Goal: Information Seeking & Learning: Check status

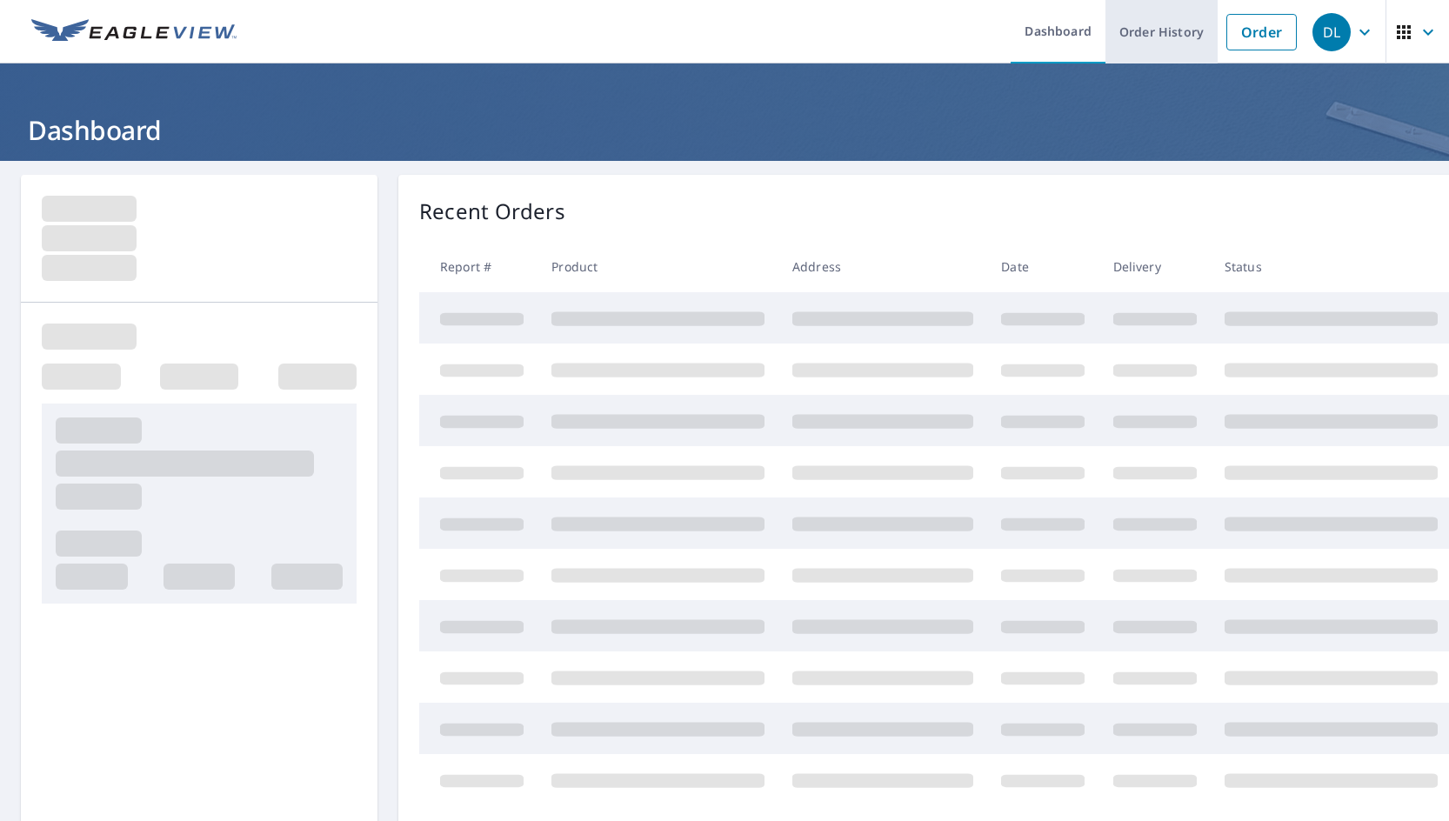
click at [1162, 37] on link "Order History" at bounding box center [1162, 32] width 112 height 64
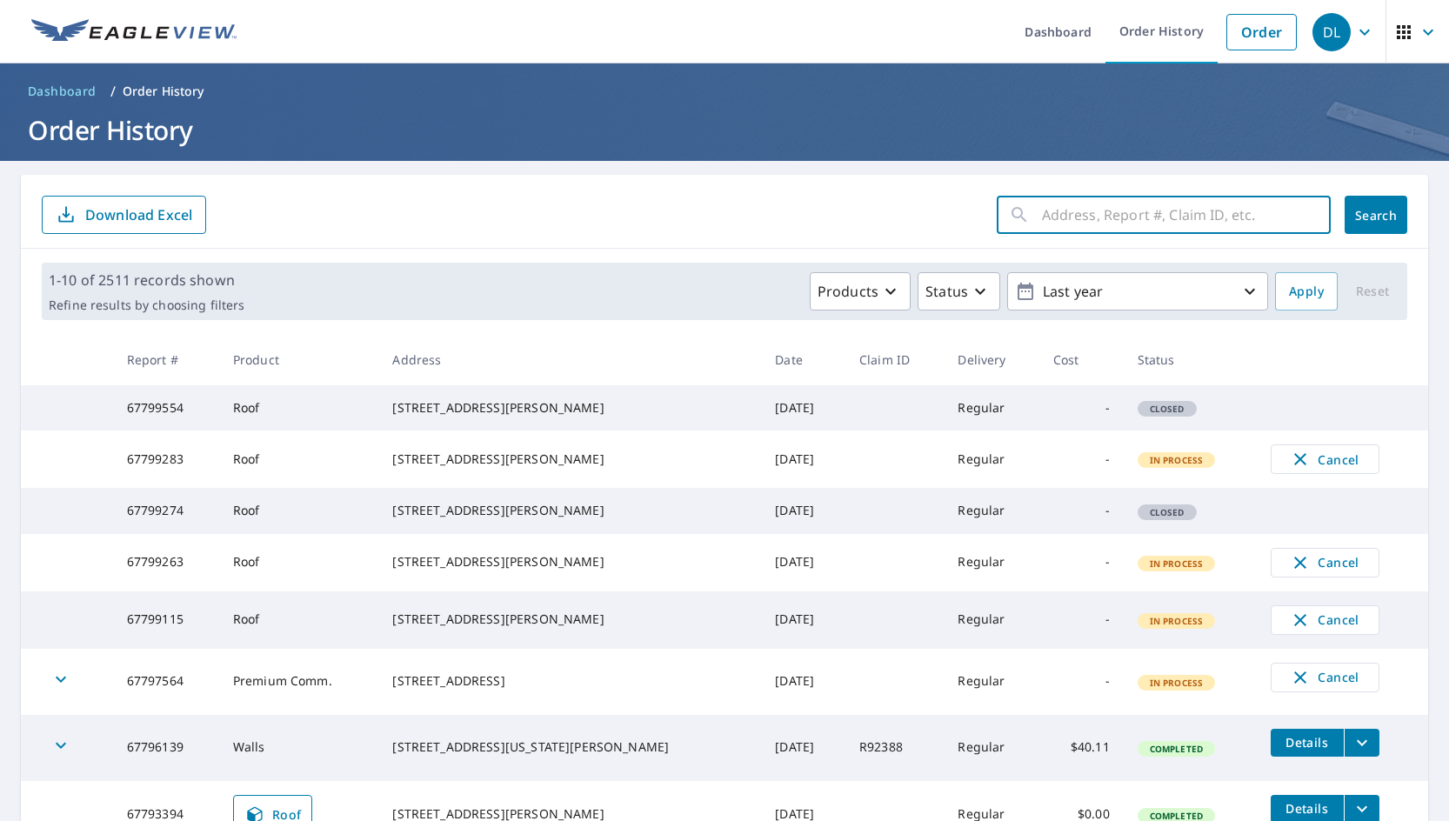
click at [1095, 227] on input "text" at bounding box center [1186, 215] width 289 height 49
paste input "820 Sylvia"
type input "820 Sylvia"
click at [1359, 212] on span "Search" at bounding box center [1376, 215] width 35 height 17
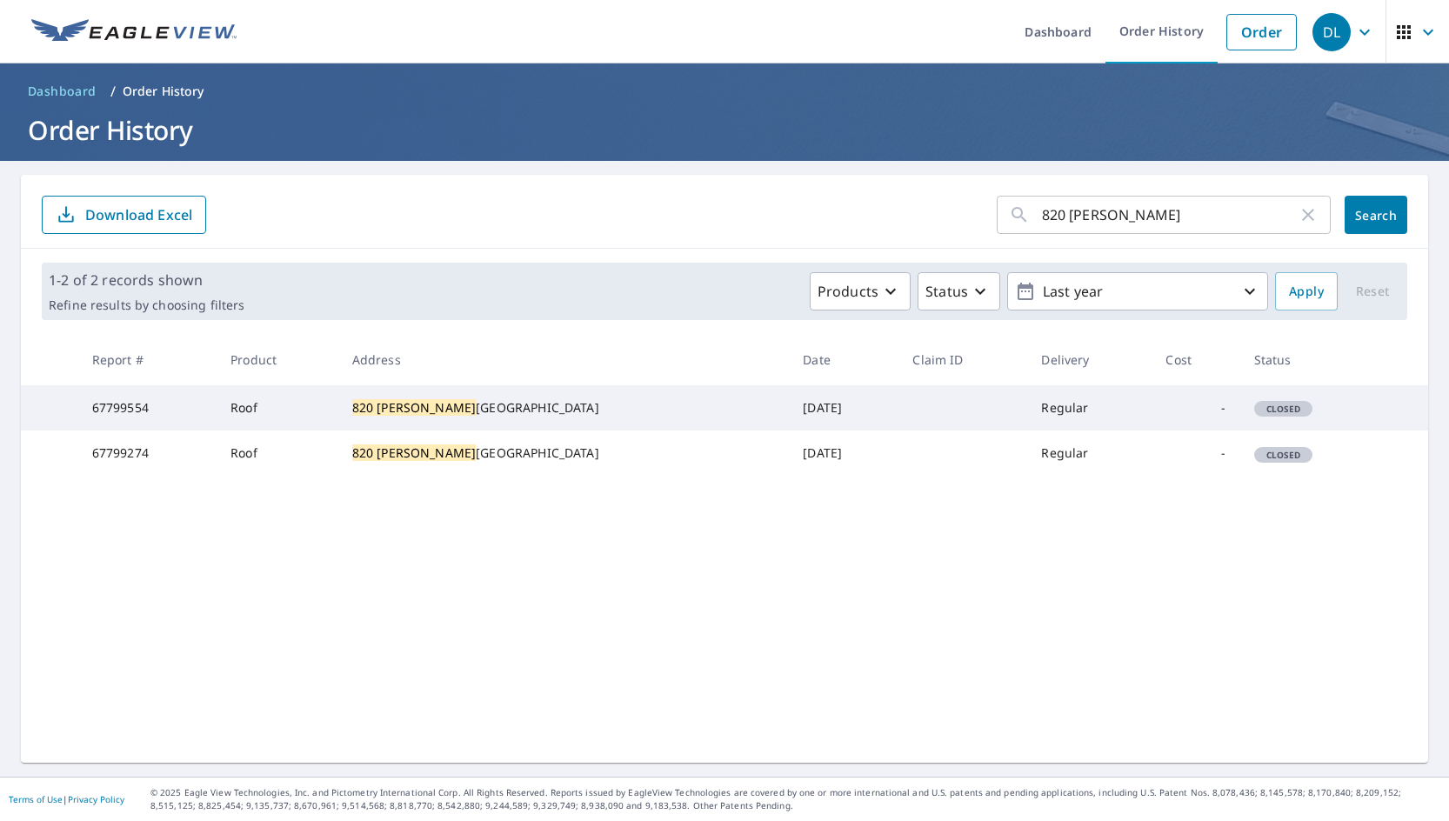
click at [57, 89] on span "Dashboard" at bounding box center [62, 91] width 69 height 17
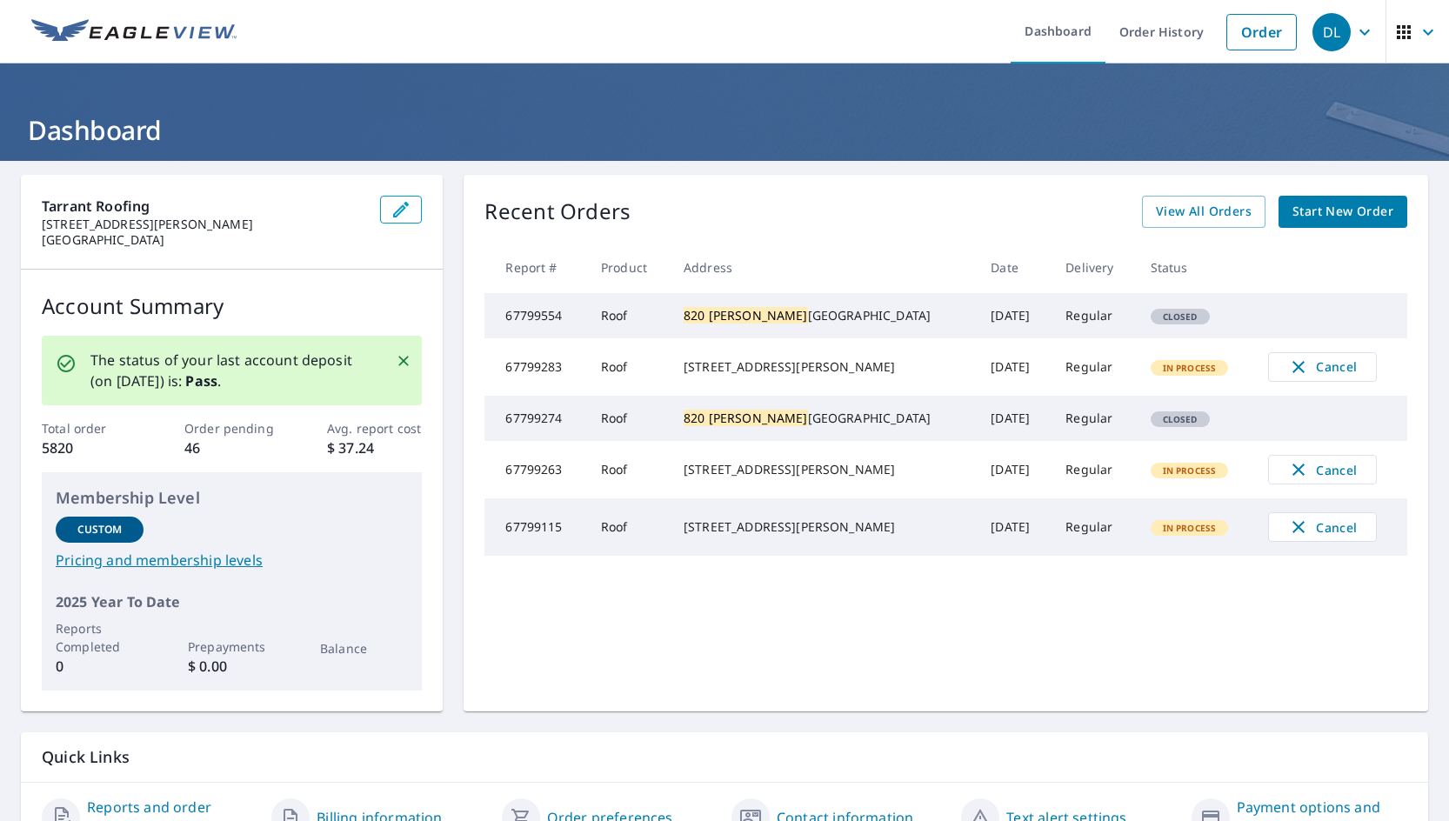
click at [1356, 37] on icon "button" at bounding box center [1365, 32] width 21 height 21
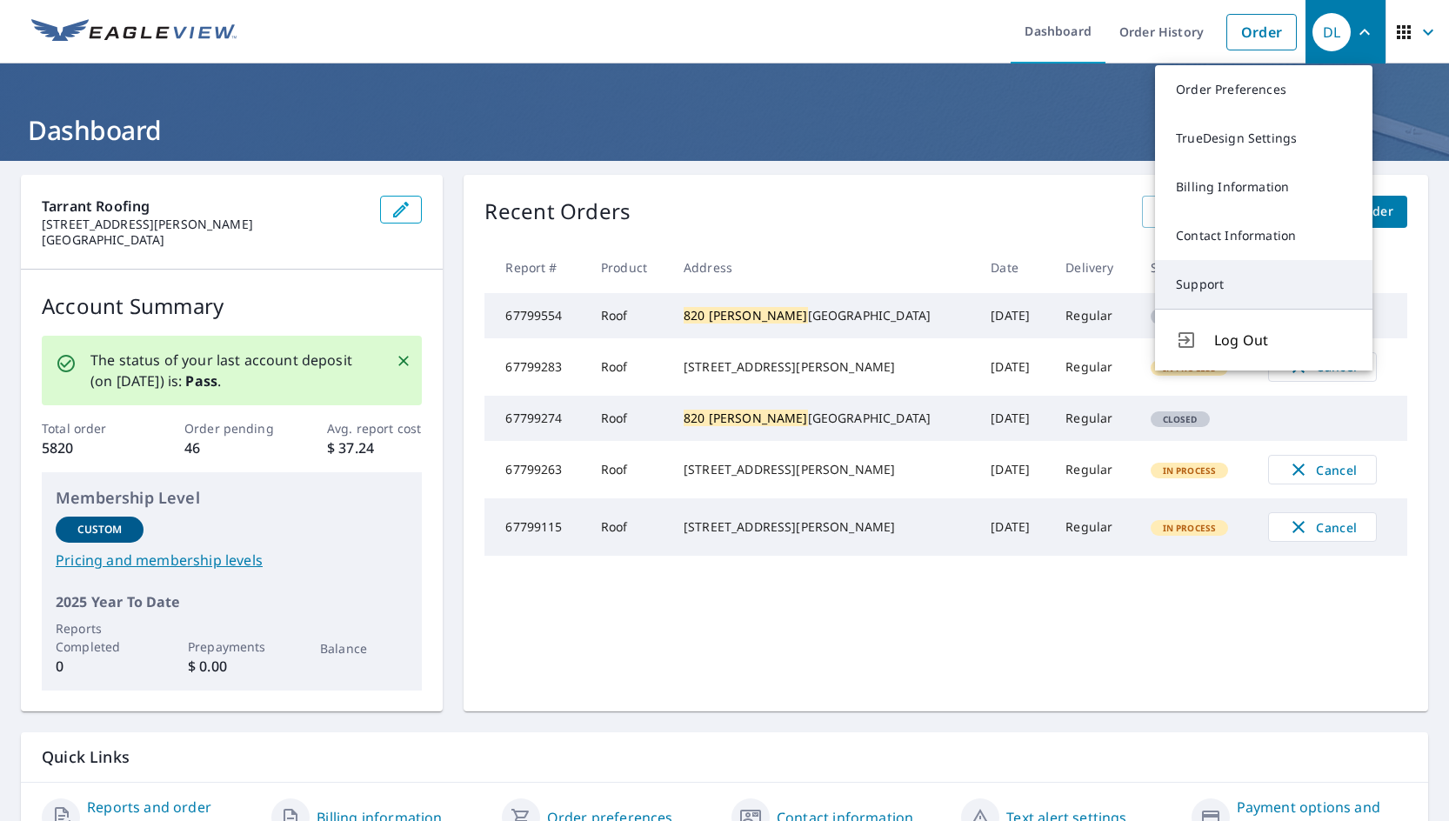
click at [1201, 283] on link "Support" at bounding box center [1264, 284] width 218 height 49
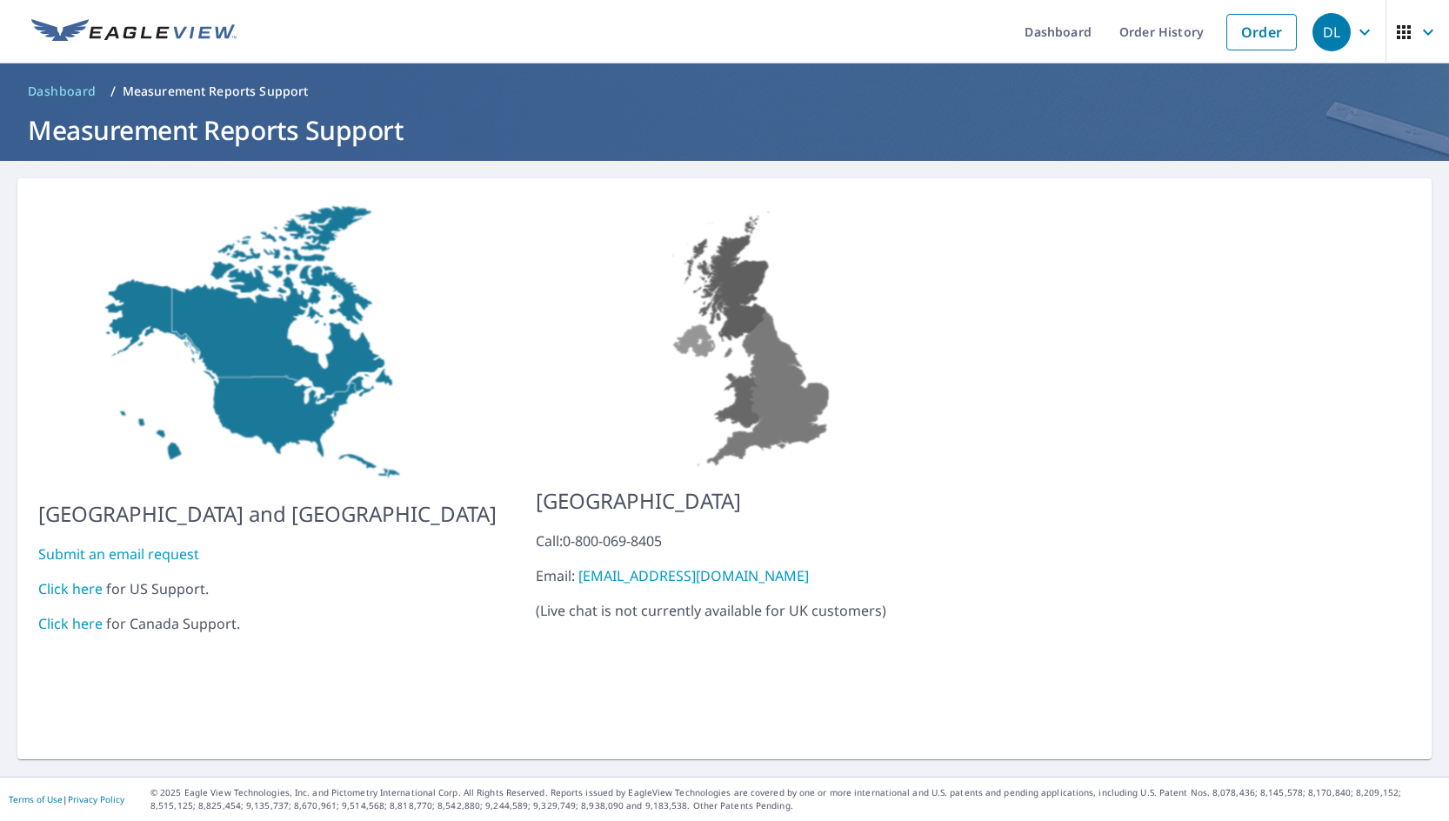
click at [84, 579] on link "Click here" at bounding box center [70, 588] width 64 height 19
click at [1181, 33] on link "Order History" at bounding box center [1162, 32] width 112 height 64
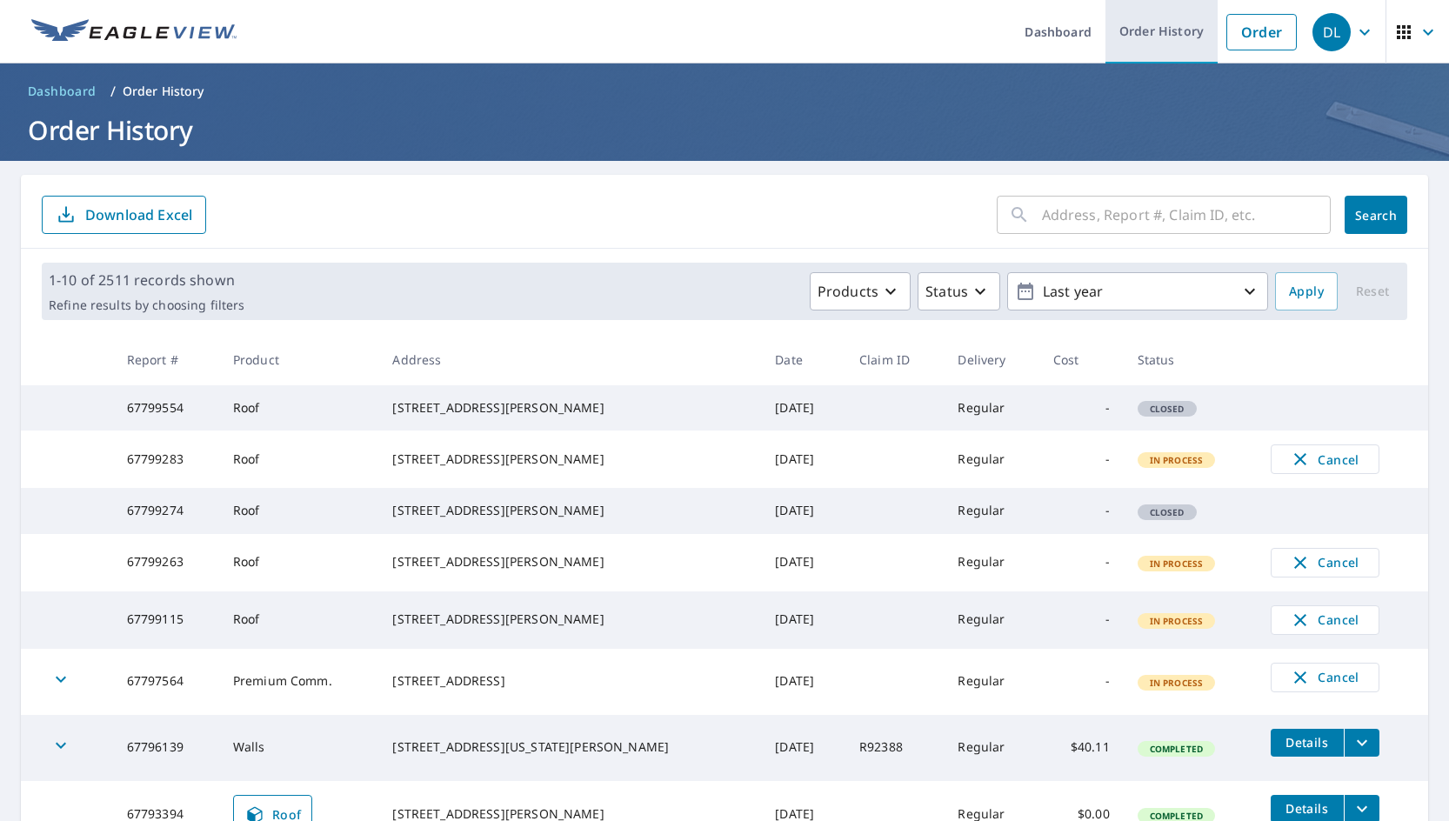
click at [1141, 37] on link "Order History" at bounding box center [1162, 32] width 112 height 64
click at [1098, 204] on input "text" at bounding box center [1186, 215] width 289 height 49
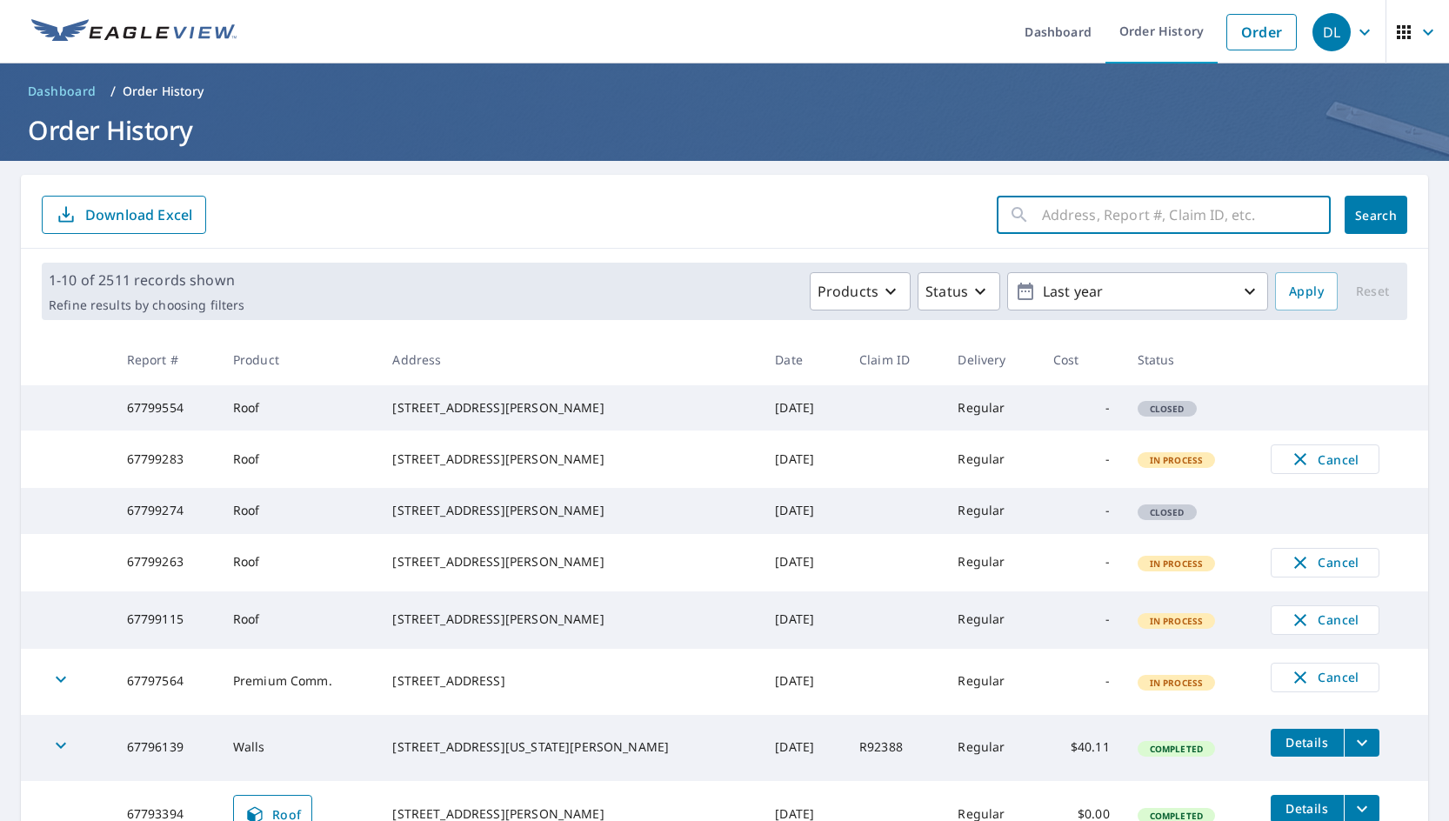
paste input "820 Sylvia"
type input "820 Sylvia"
click at [1369, 207] on span "Search" at bounding box center [1376, 215] width 35 height 17
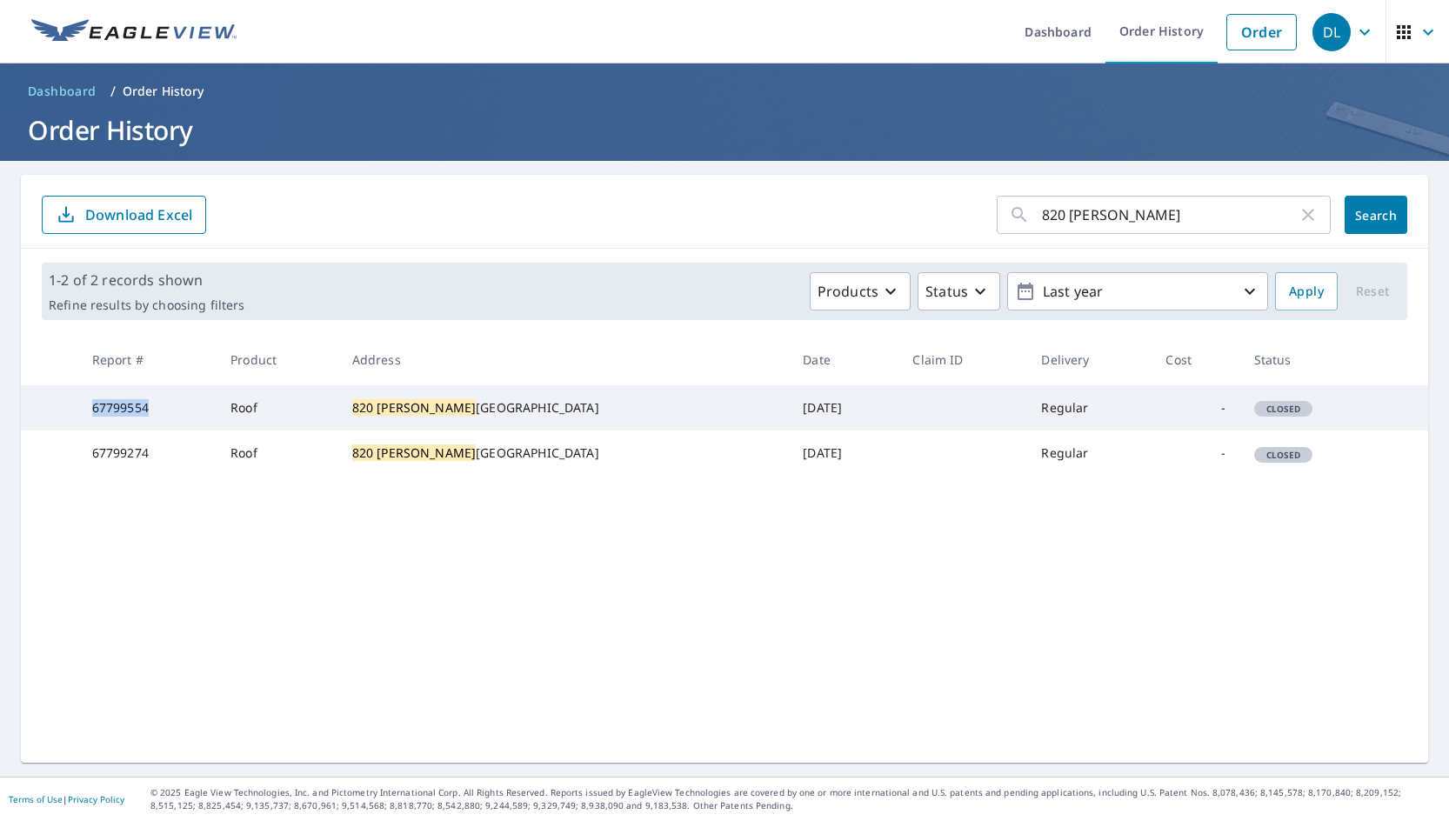
drag, startPoint x: 87, startPoint y: 410, endPoint x: 160, endPoint y: 419, distance: 73.7
click at [160, 419] on td "67799554" at bounding box center [147, 407] width 138 height 45
copy td "67799554"
drag, startPoint x: 92, startPoint y: 481, endPoint x: 156, endPoint y: 479, distance: 63.6
click at [156, 476] on td "67799274" at bounding box center [147, 453] width 138 height 45
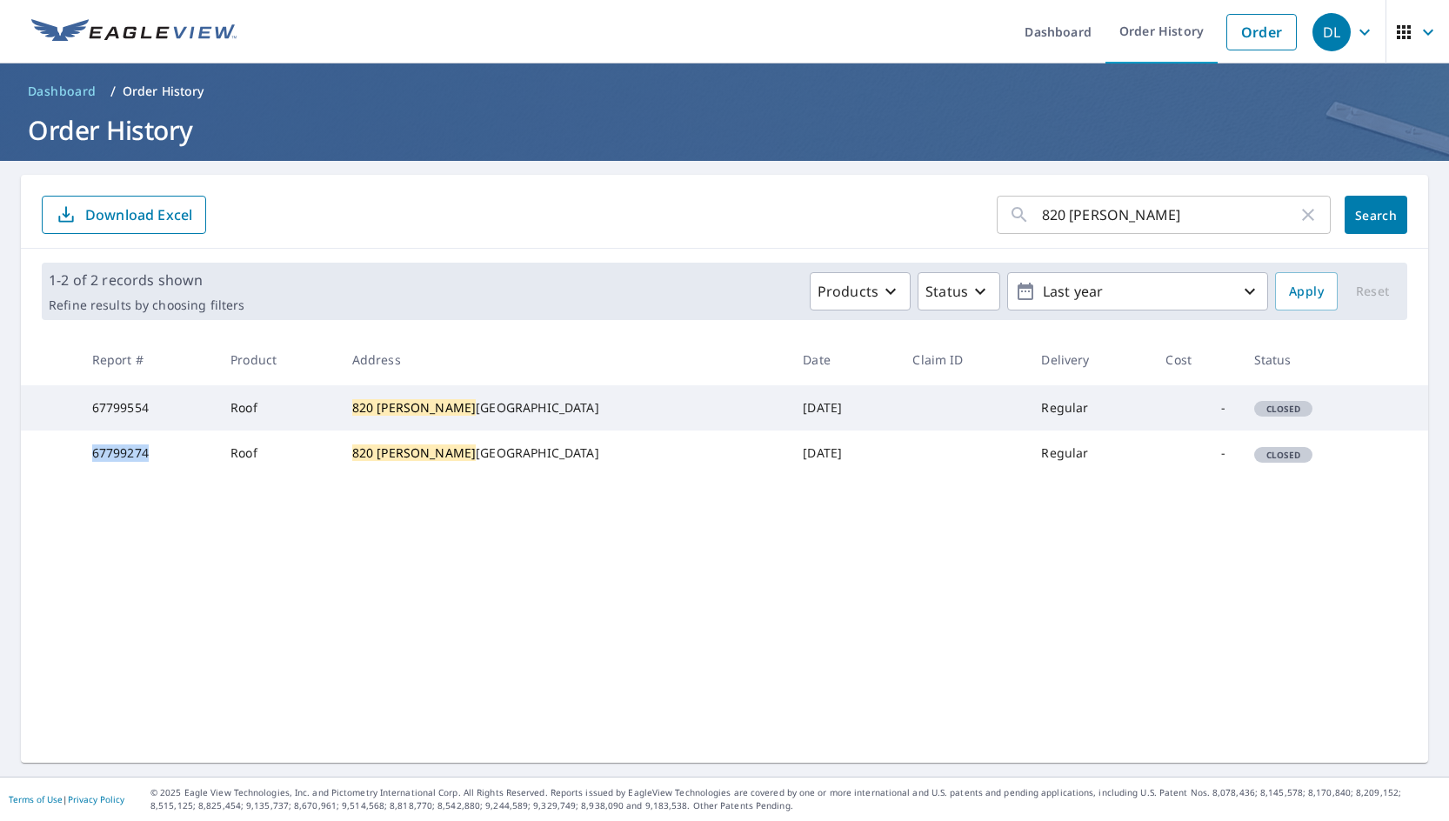
copy td "67799274"
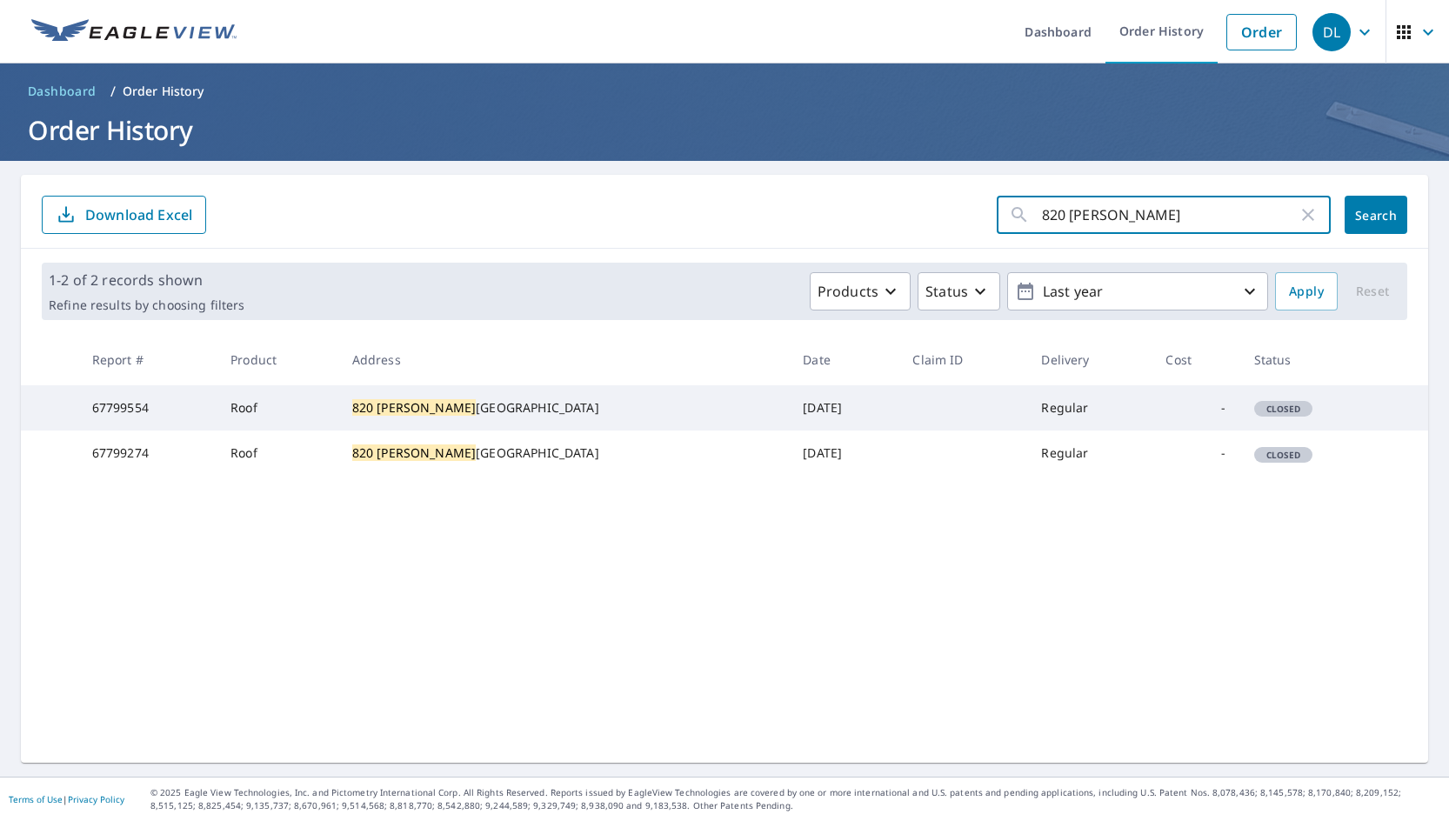
drag, startPoint x: 1119, startPoint y: 214, endPoint x: 994, endPoint y: 210, distance: 125.4
click at [997, 210] on div "820 Sylvia ​" at bounding box center [1164, 215] width 334 height 38
paste input "67799115"
type input "67799115"
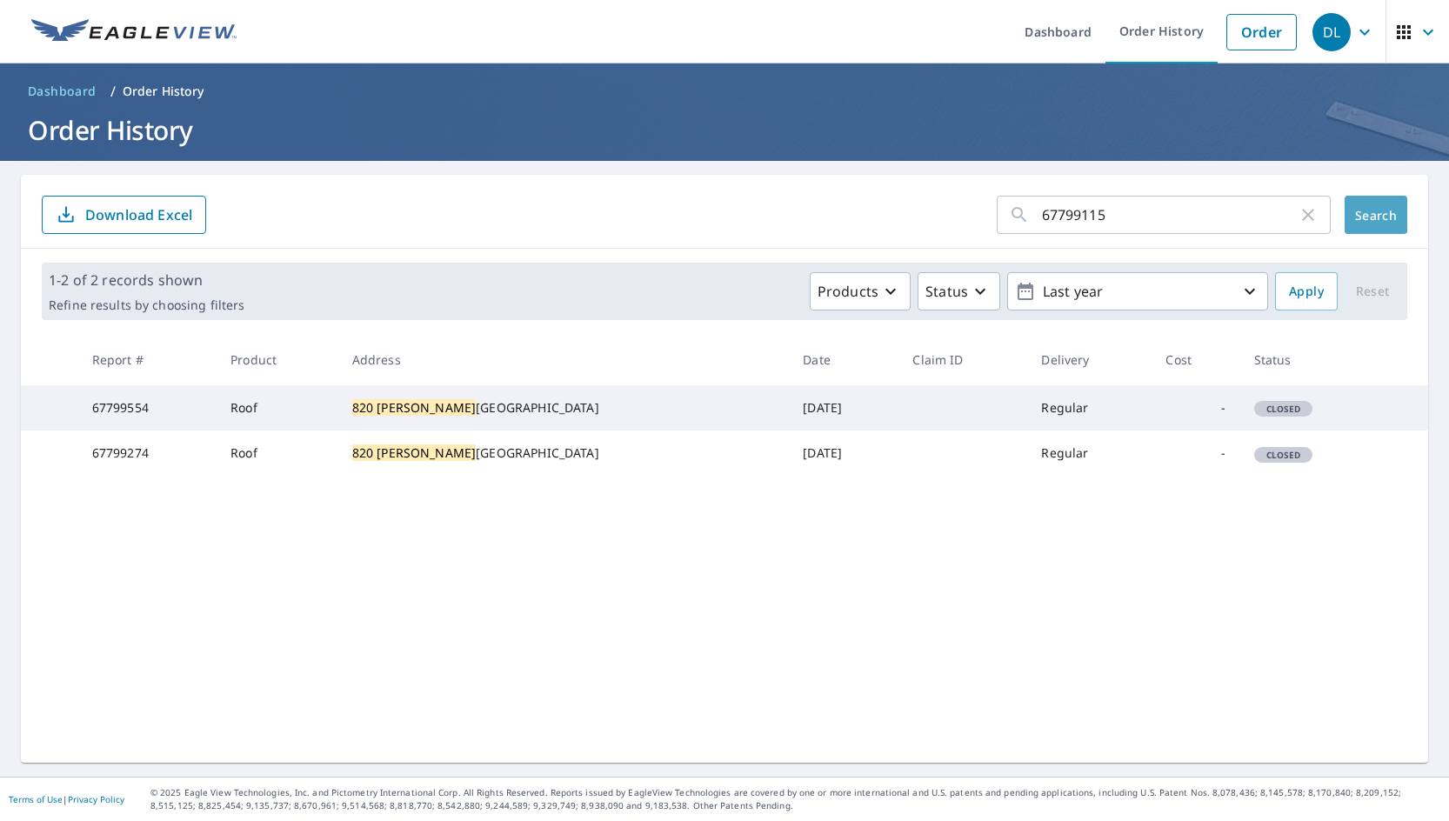
click at [1359, 207] on span "Search" at bounding box center [1376, 215] width 35 height 17
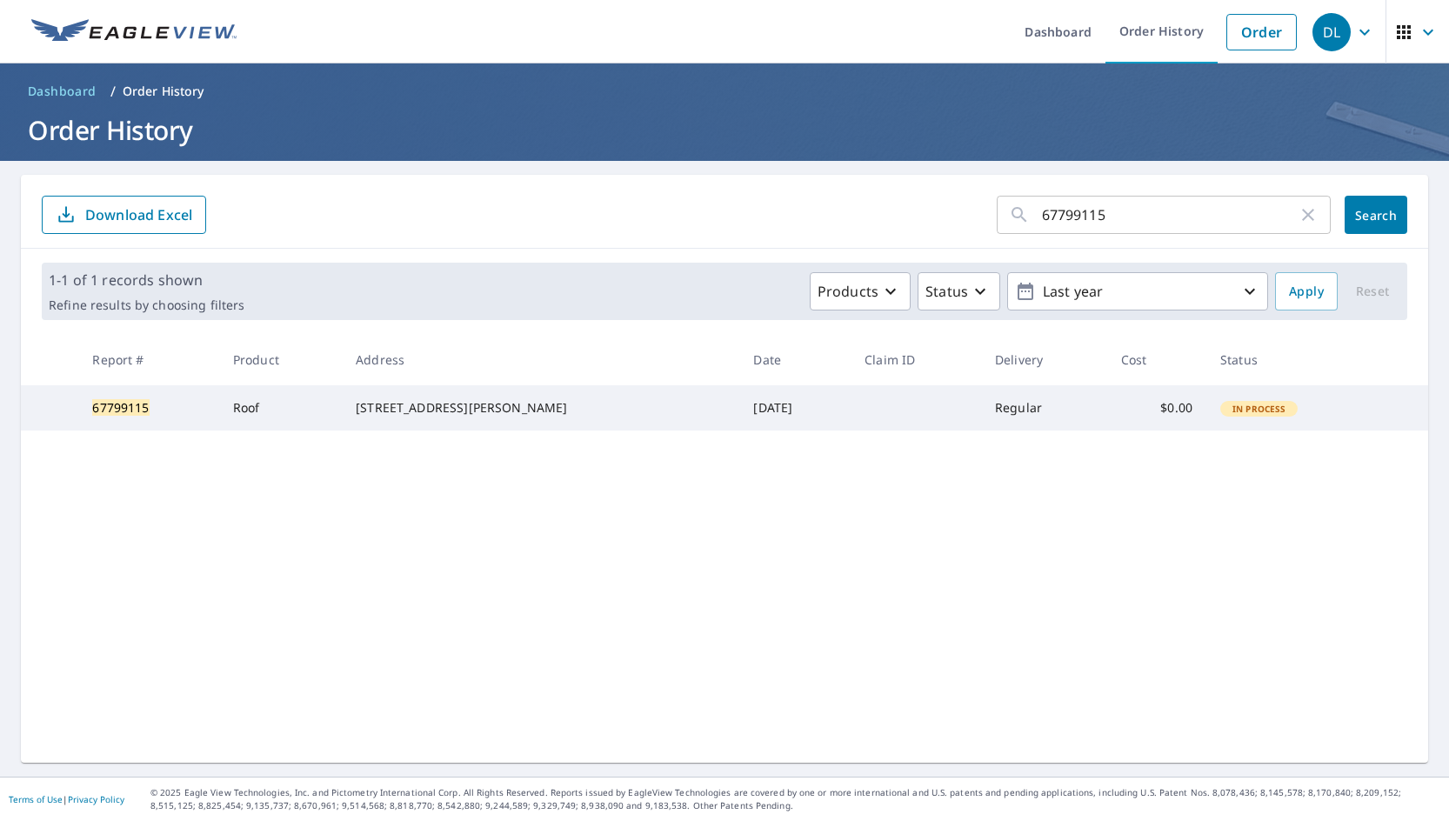
click at [1258, 428] on td "In Process" at bounding box center [1295, 407] width 176 height 45
drag, startPoint x: 366, startPoint y: 407, endPoint x: 464, endPoint y: 408, distance: 97.4
click at [464, 408] on td "818 Sylvia Street Weatherford, TX 76086" at bounding box center [541, 407] width 398 height 45
copy div "818 Sylvia Stree"
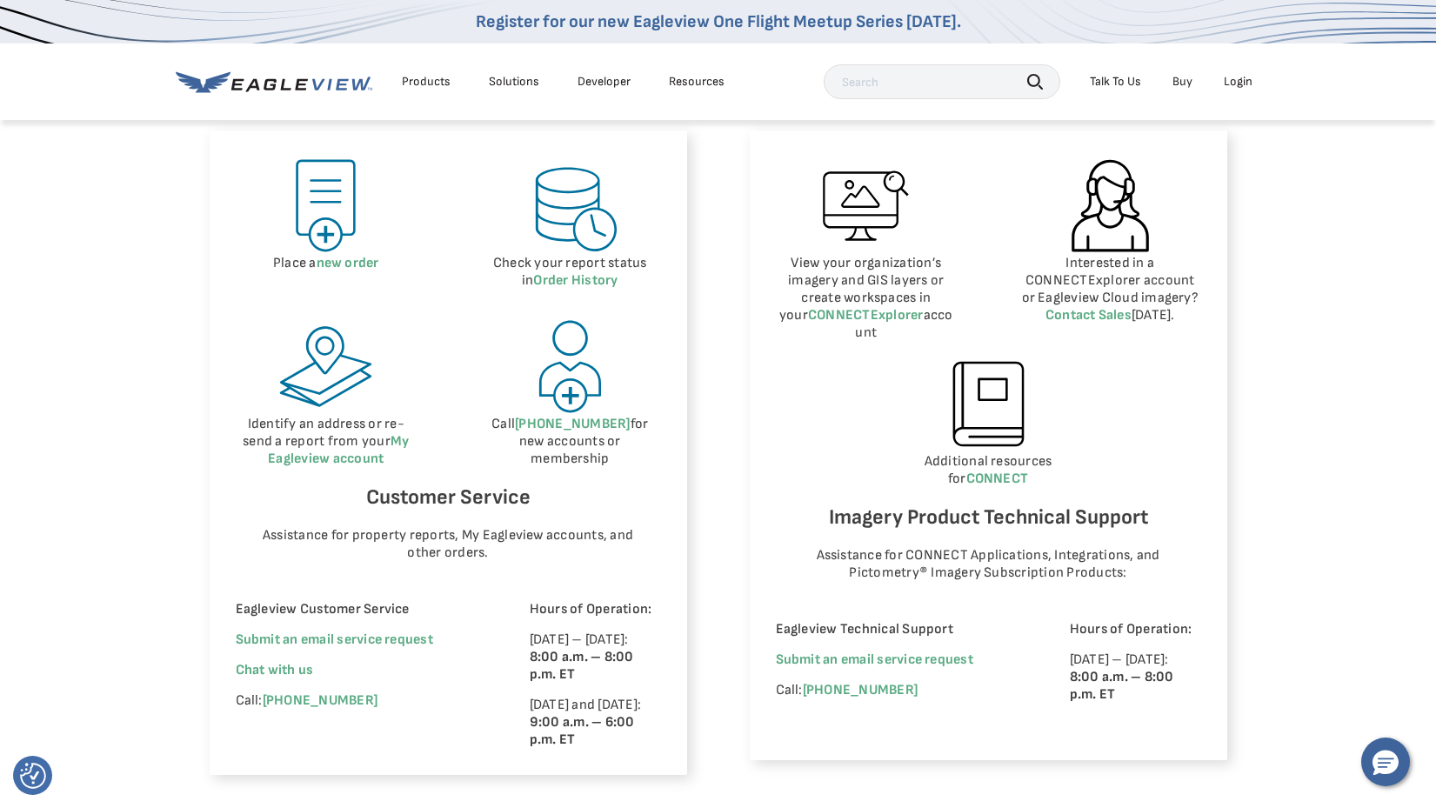
scroll to position [870, 0]
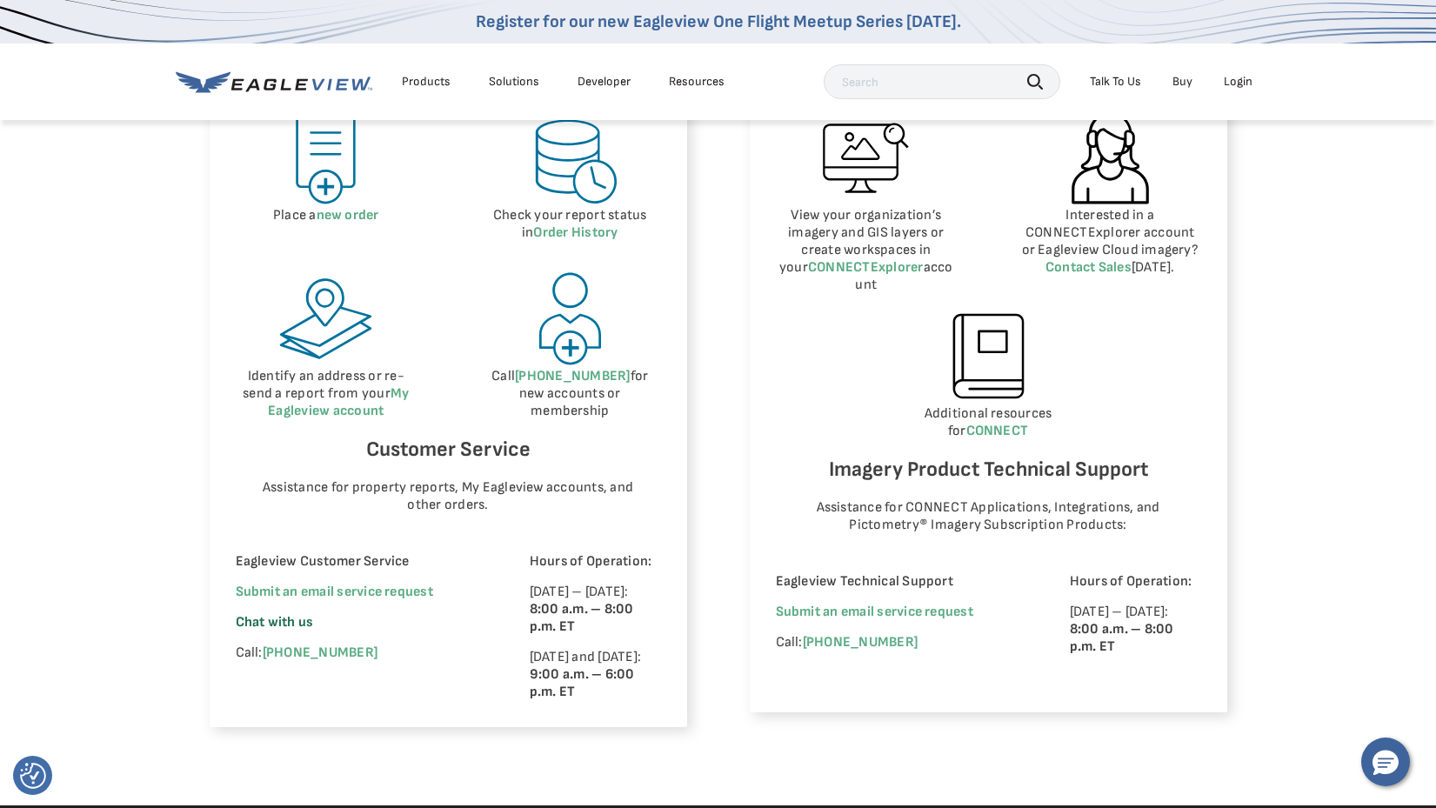
click at [286, 621] on span "Chat with us" at bounding box center [275, 622] width 78 height 17
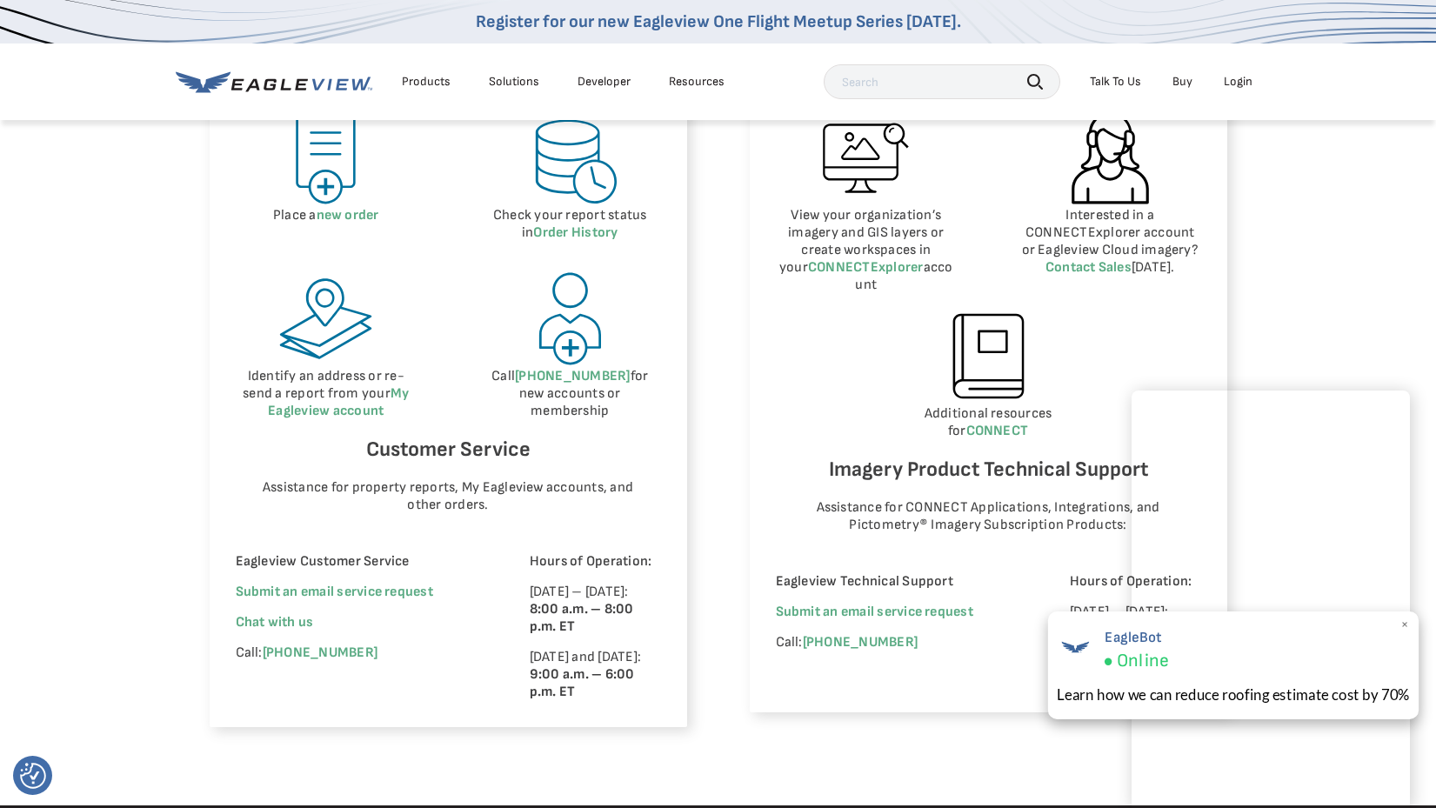
click at [1403, 622] on span "×" at bounding box center [1406, 625] width 10 height 18
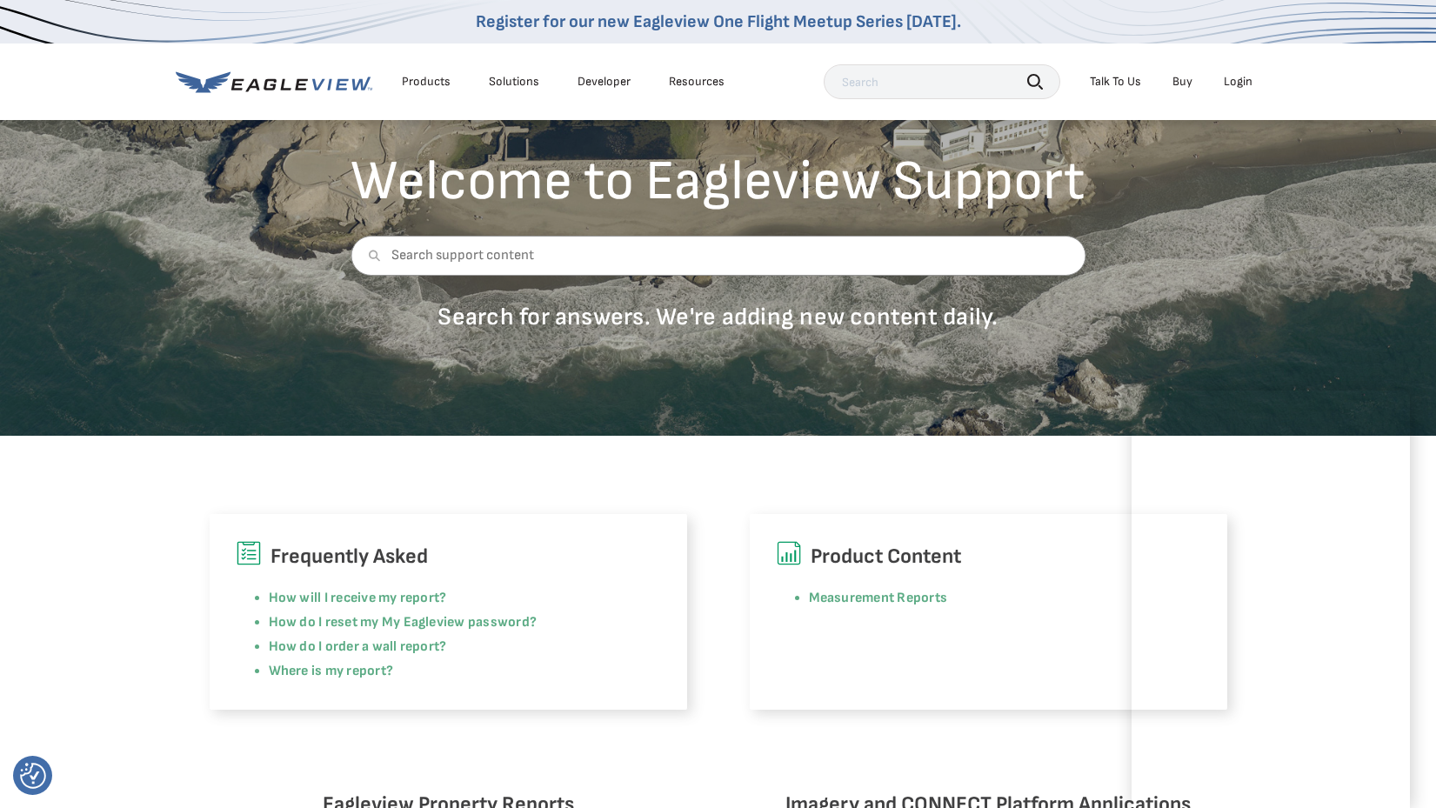
scroll to position [87, 0]
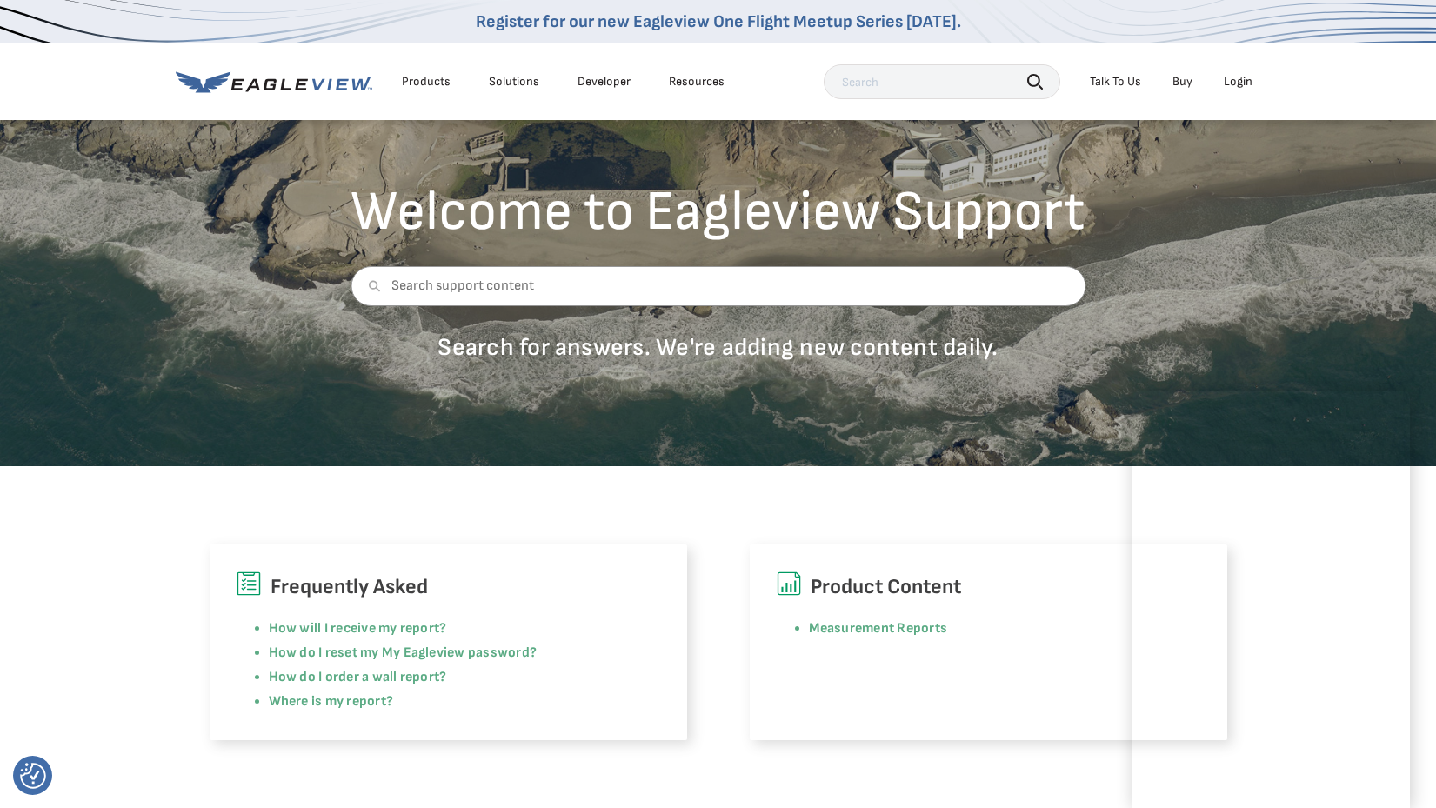
click at [301, 497] on div "Frequently Asked How will I receive my report? How do I reset my My Eagleview p…" at bounding box center [718, 603] width 1436 height 274
click at [105, 545] on div "Frequently Asked How will I receive my report? How do I reset my My Eagleview p…" at bounding box center [718, 603] width 1436 height 274
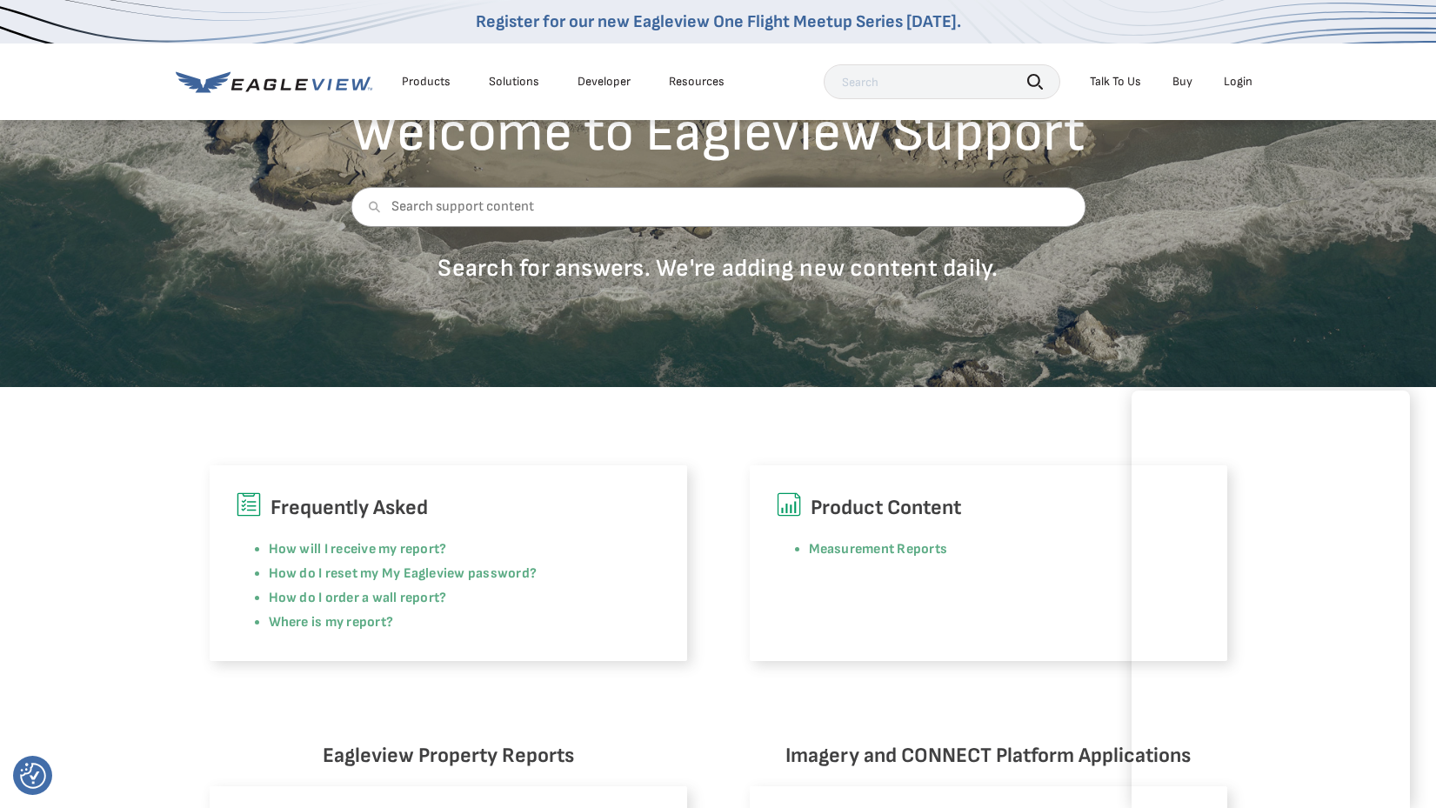
scroll to position [261, 0]
